Goal: Information Seeking & Learning: Learn about a topic

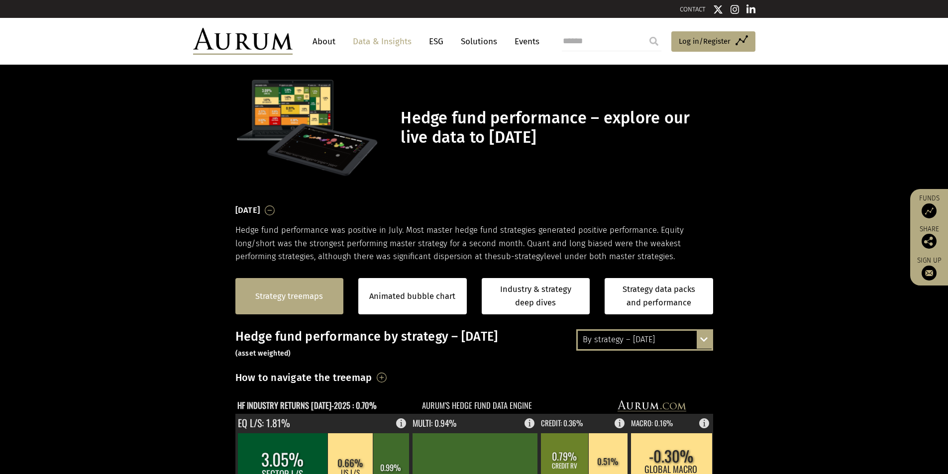
click at [290, 294] on link "Strategy treemaps" at bounding box center [289, 296] width 68 height 13
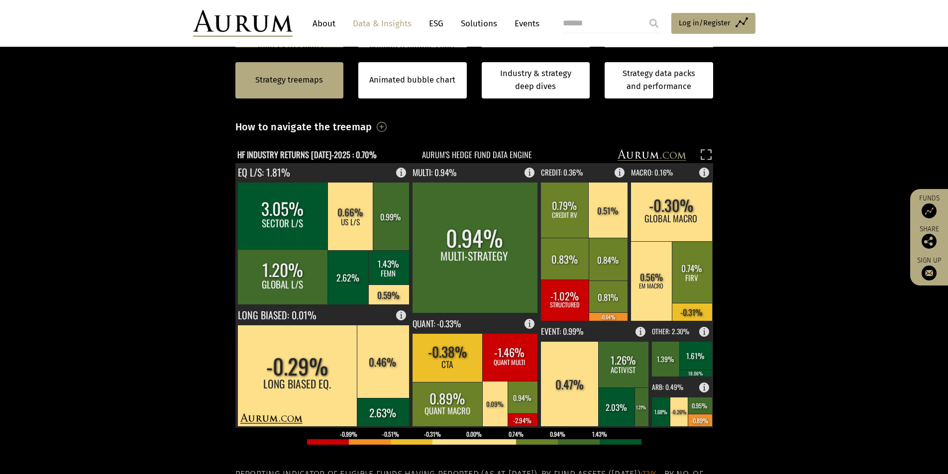
scroll to position [250, 0]
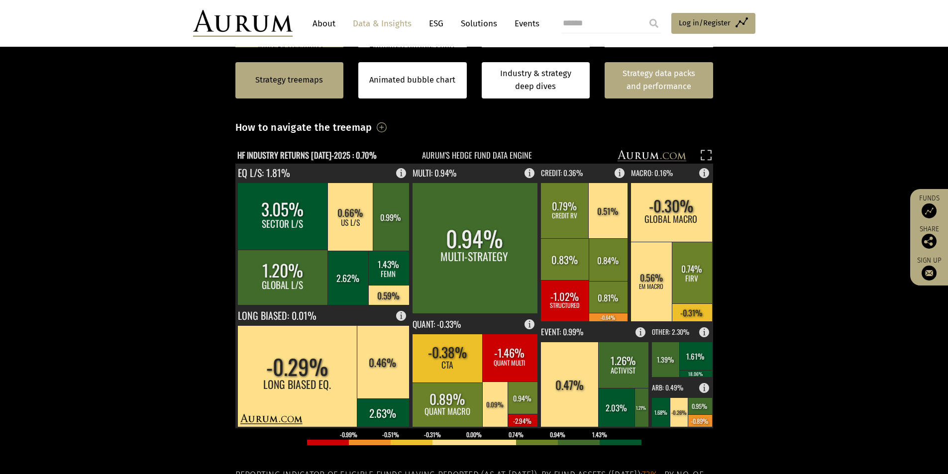
click at [696, 75] on link "Strategy data packs and performance" at bounding box center [659, 80] width 108 height 36
click at [683, 71] on link "Strategy data packs and performance" at bounding box center [659, 80] width 108 height 36
click at [274, 77] on link "Strategy treemaps" at bounding box center [289, 80] width 68 height 13
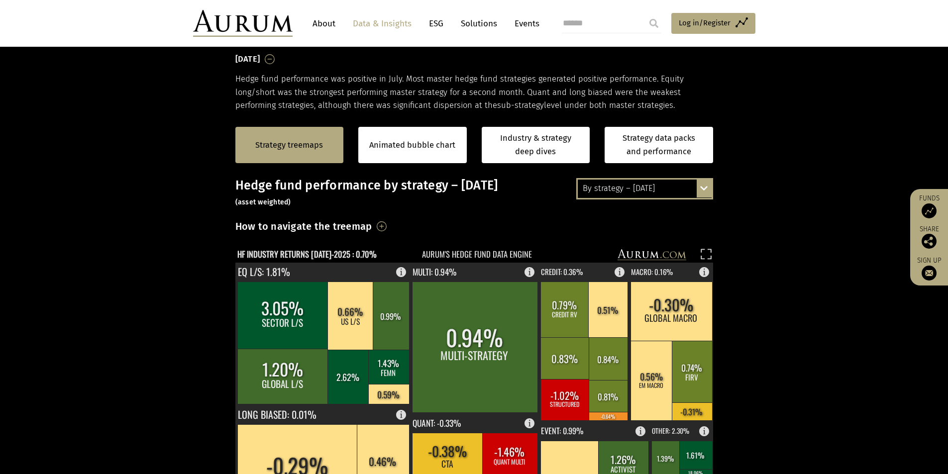
scroll to position [151, 0]
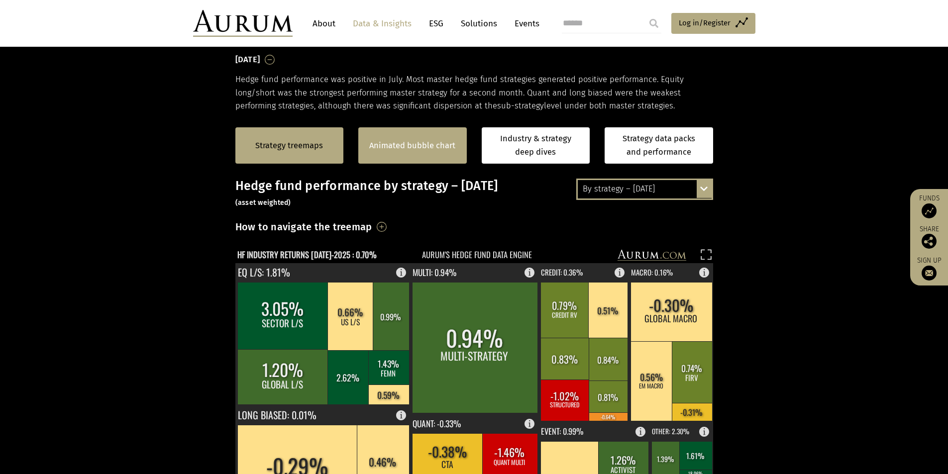
click at [435, 148] on link "Animated bubble chart" at bounding box center [412, 145] width 86 height 13
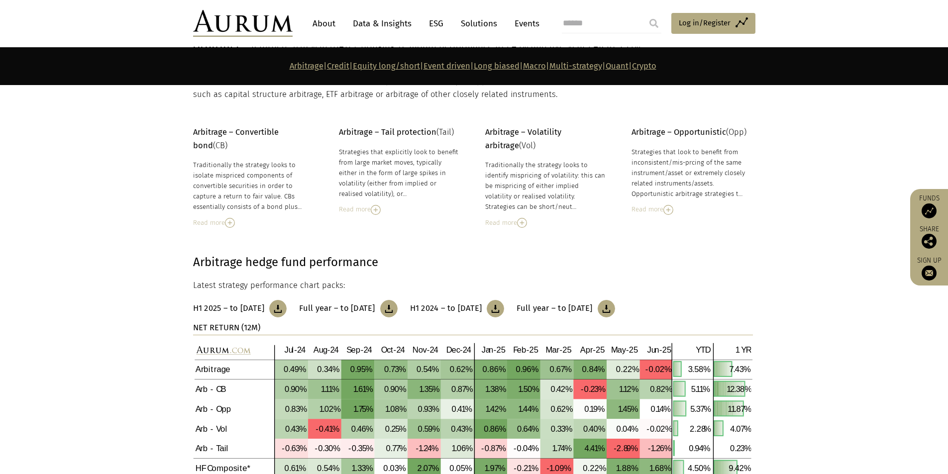
scroll to position [348, 0]
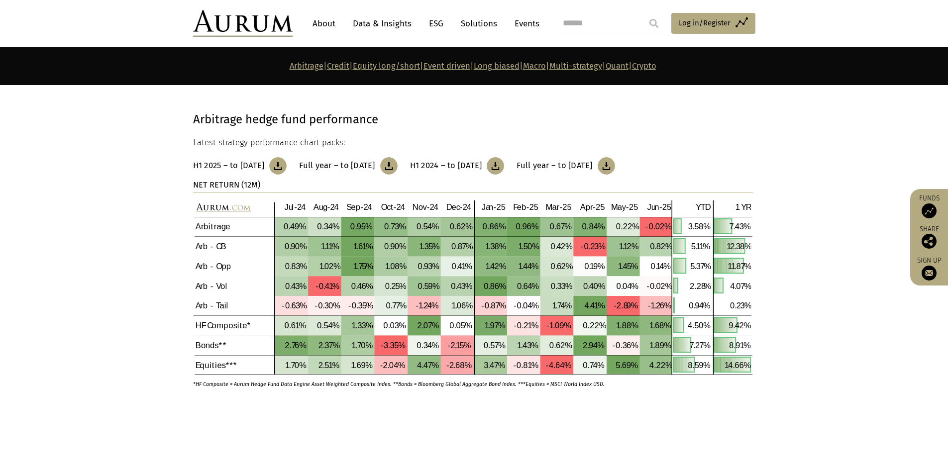
click at [287, 166] on img at bounding box center [277, 165] width 17 height 17
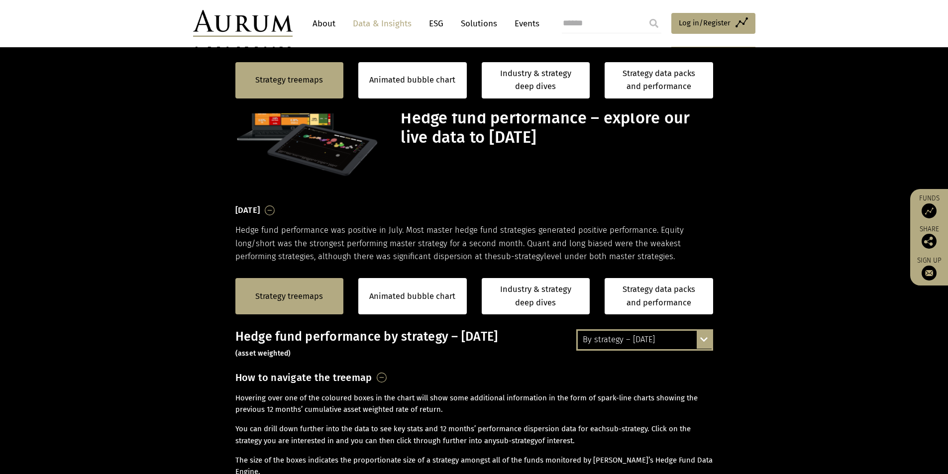
scroll to position [350, 0]
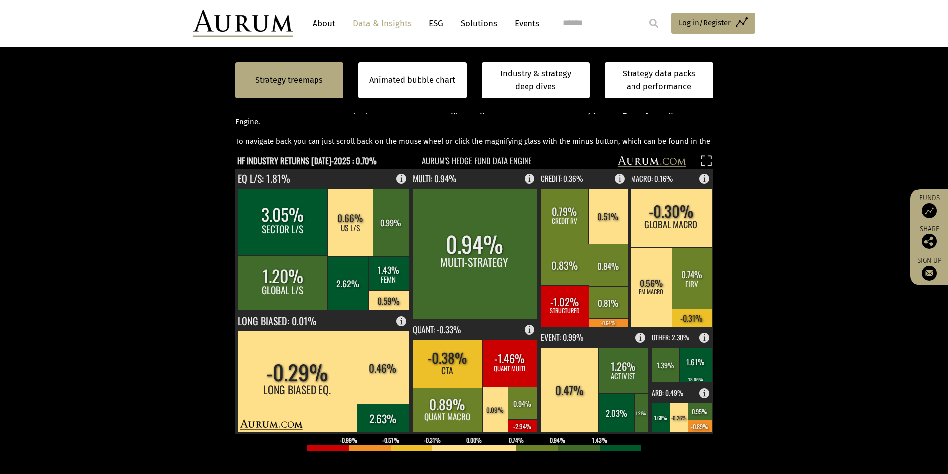
click at [281, 157] on text "HF INDUSTRY RETURNS JUL-2025 : 0.70%" at bounding box center [306, 160] width 139 height 12
click at [357, 157] on text "HF INDUSTRY RETURNS [DATE]-2025 : 0.70%" at bounding box center [306, 160] width 139 height 12
click at [294, 159] on text "HF INDUSTRY RETURNS [DATE]-2025 : 0.70%" at bounding box center [306, 160] width 139 height 12
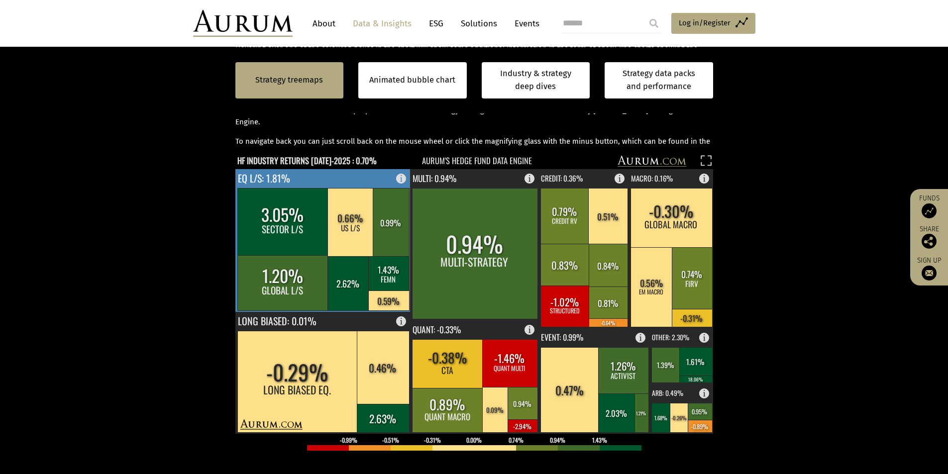
click at [307, 201] on rect at bounding box center [282, 221] width 91 height 67
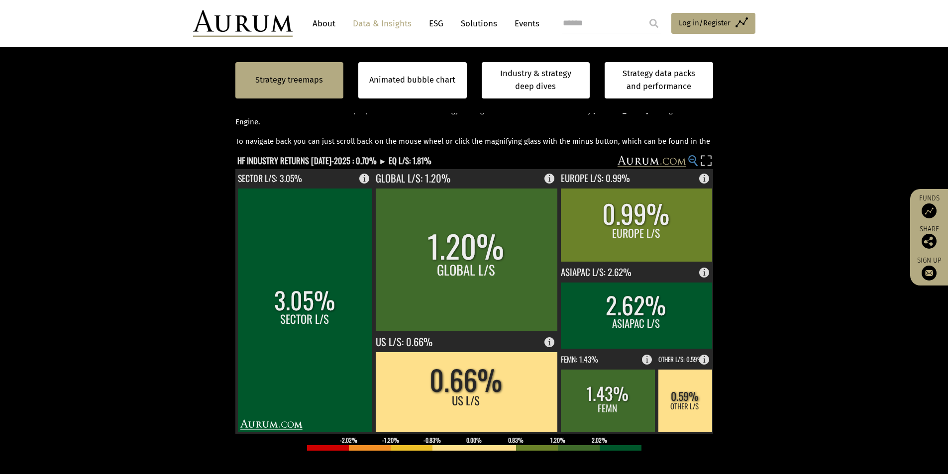
click at [695, 159] on circle at bounding box center [692, 159] width 6 height 6
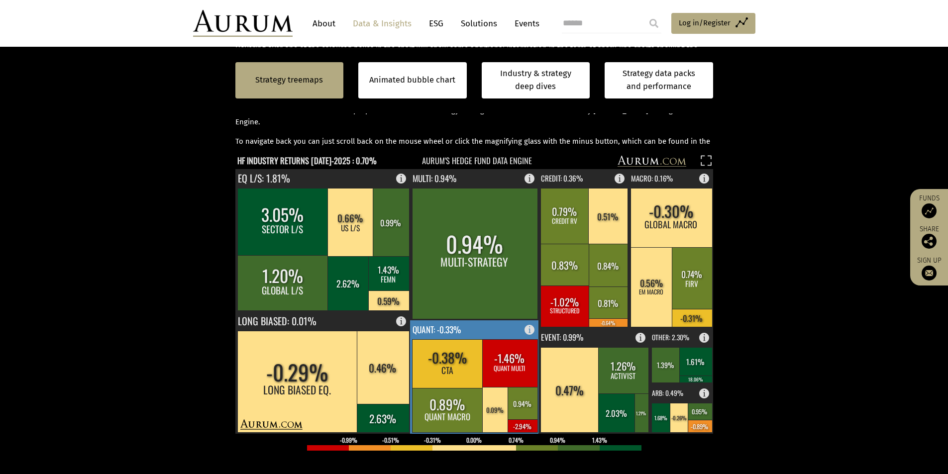
click at [479, 331] on rect at bounding box center [474, 376] width 129 height 113
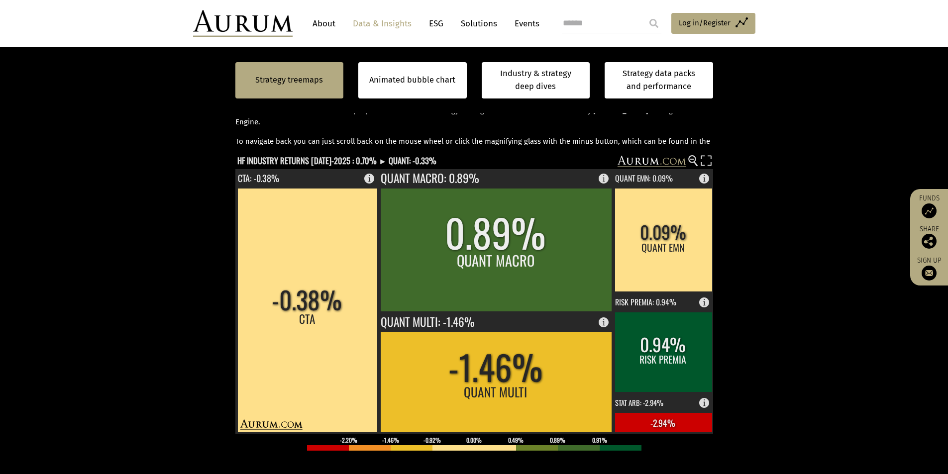
click at [397, 16] on link "Data & Insights" at bounding box center [382, 23] width 69 height 18
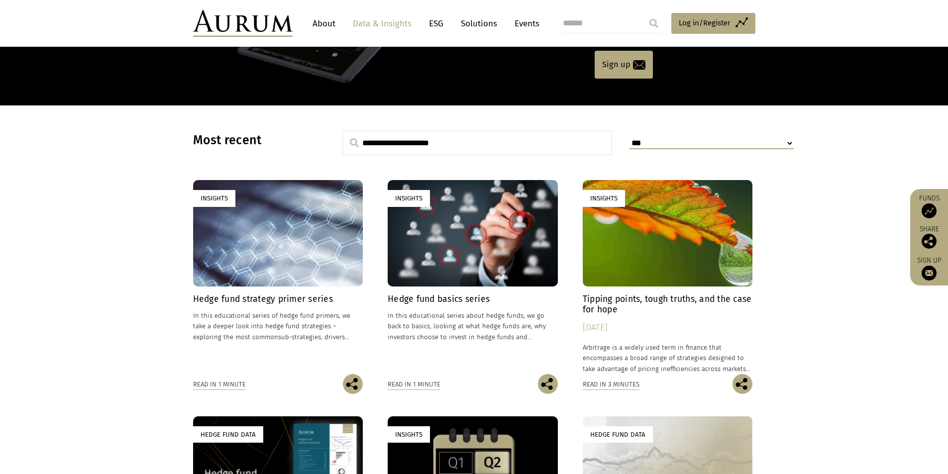
scroll to position [299, 0]
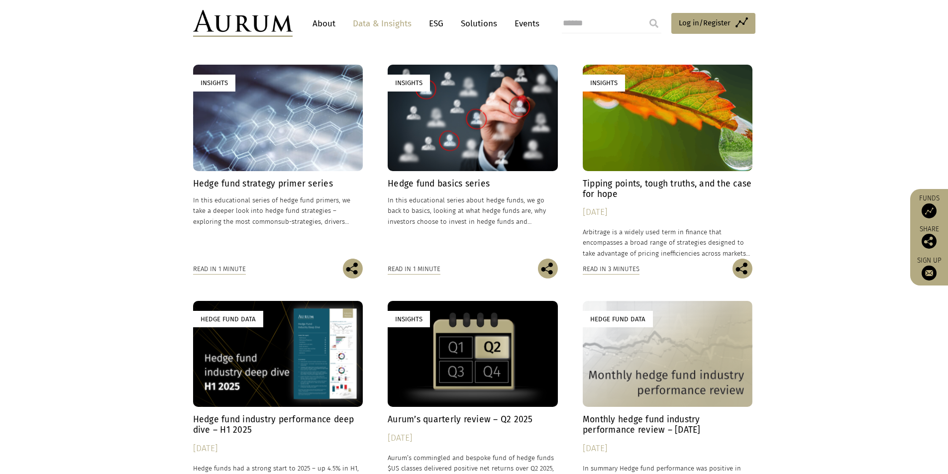
click at [700, 327] on div "Hedge Fund Data" at bounding box center [668, 354] width 170 height 106
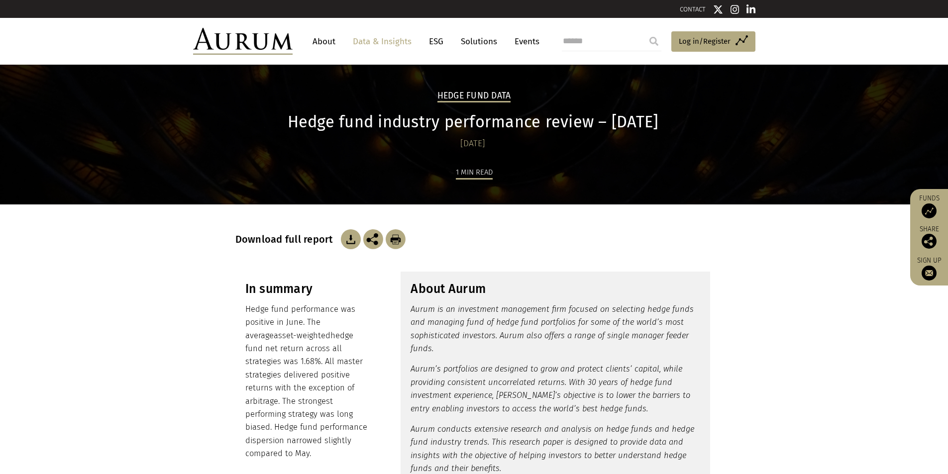
click at [393, 41] on link "Data & Insights" at bounding box center [382, 41] width 69 height 18
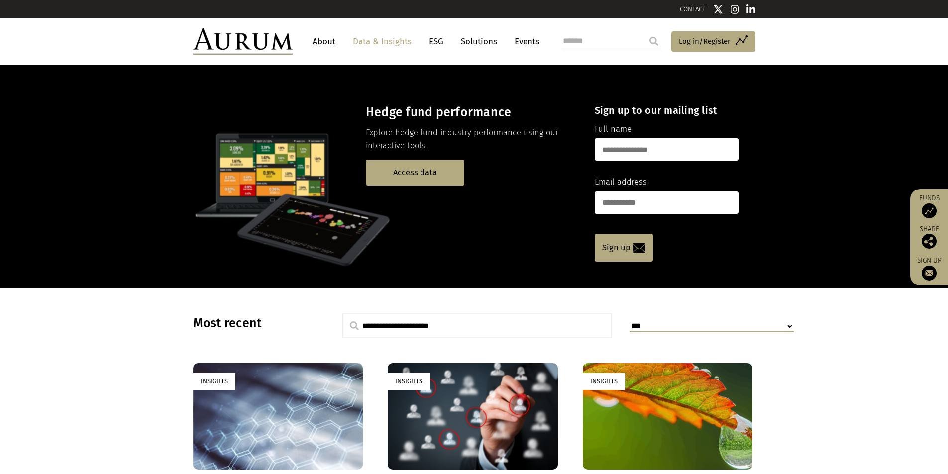
click at [323, 40] on link "About" at bounding box center [324, 41] width 33 height 18
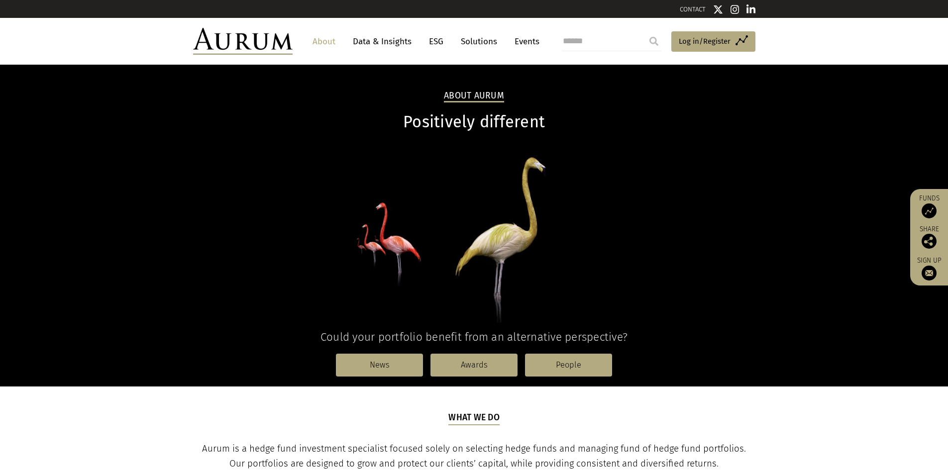
click at [366, 40] on link "Data & Insights" at bounding box center [382, 41] width 69 height 18
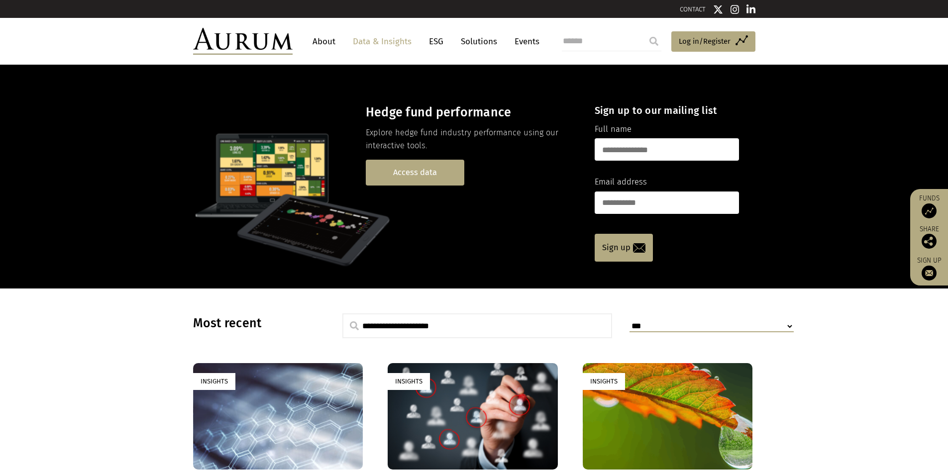
click at [434, 176] on link "Access data" at bounding box center [415, 172] width 99 height 25
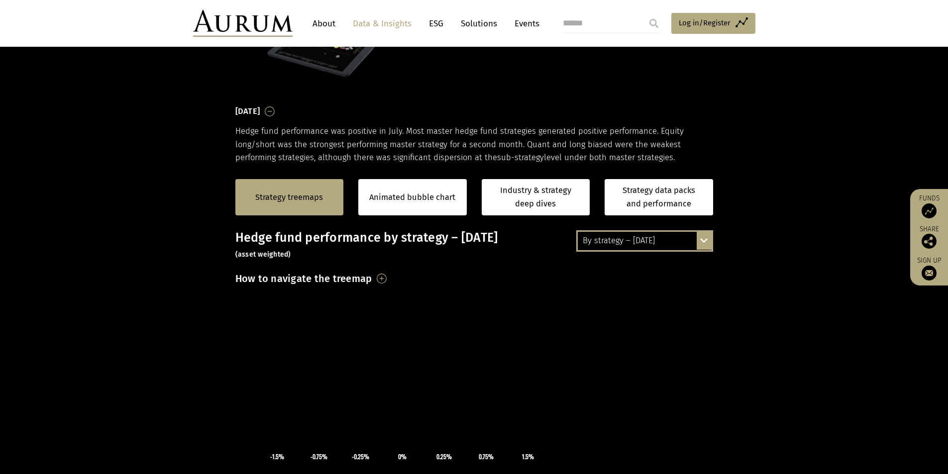
scroll to position [100, 0]
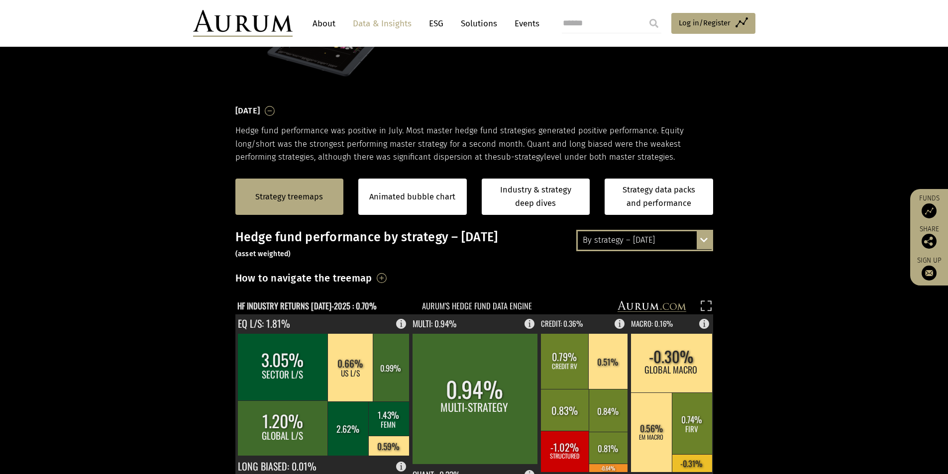
click at [709, 238] on div "By strategy – [DATE] By strategy – [DATE] By strategy – year to date 2016 – [DA…" at bounding box center [644, 240] width 137 height 21
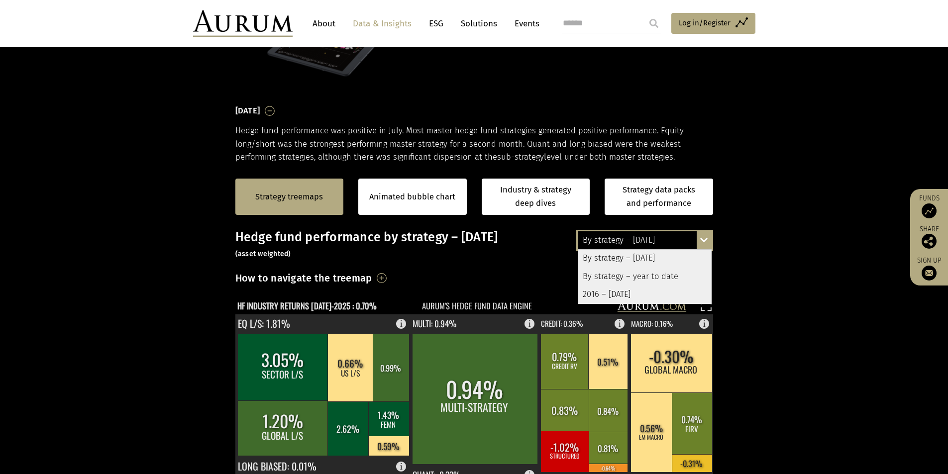
click at [672, 276] on div "By strategy – year to date" at bounding box center [645, 277] width 134 height 18
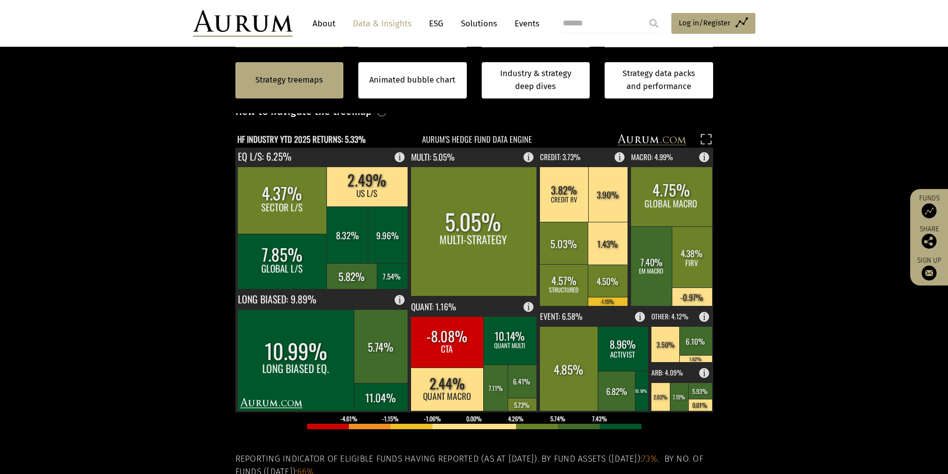
scroll to position [249, 0]
